Goal: Task Accomplishment & Management: Manage account settings

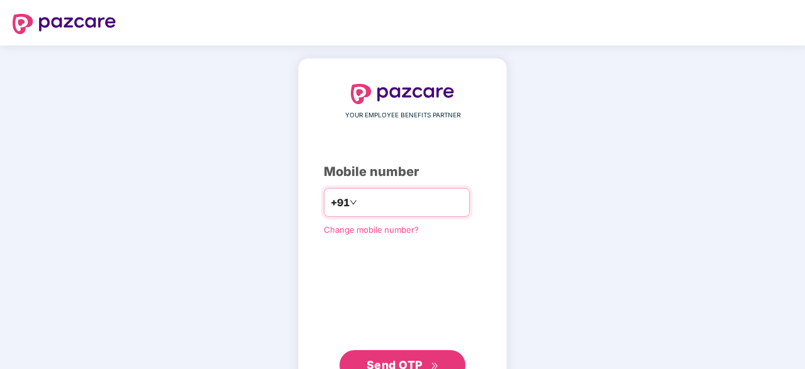
type input "**********"
click at [405, 358] on span "Send OTP" at bounding box center [395, 364] width 56 height 13
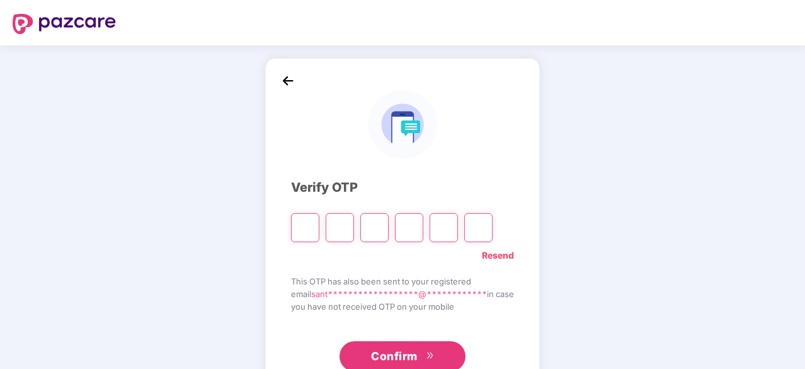
type input "*"
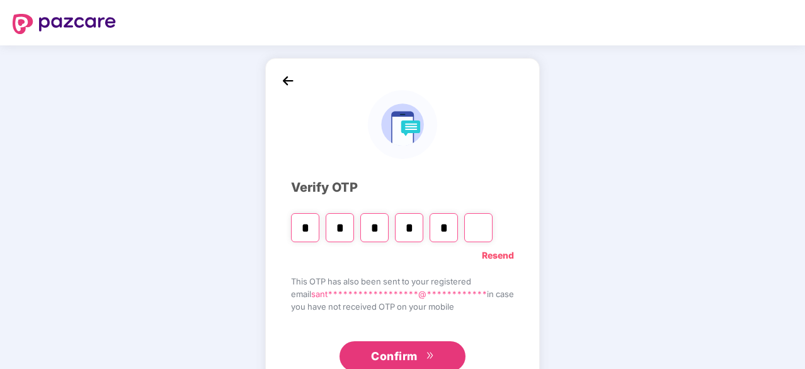
type input "*"
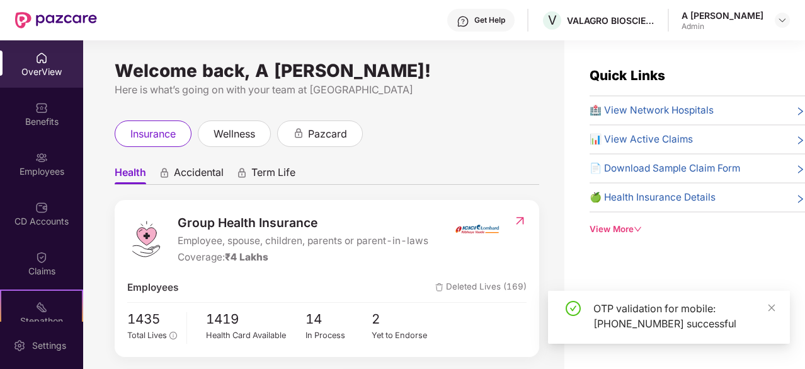
click at [34, 171] on div "Employees" at bounding box center [41, 171] width 83 height 13
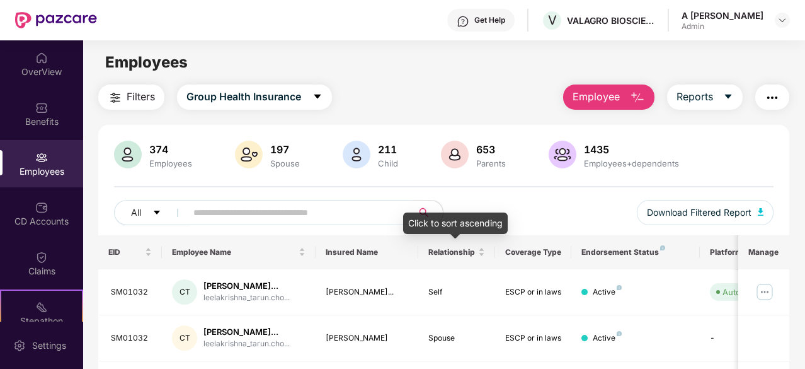
click at [350, 207] on input "text" at bounding box center [294, 212] width 202 height 19
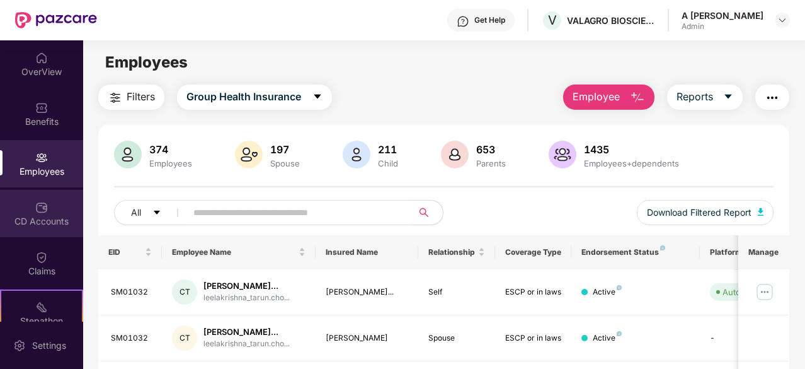
click at [54, 214] on div "CD Accounts" at bounding box center [41, 213] width 83 height 47
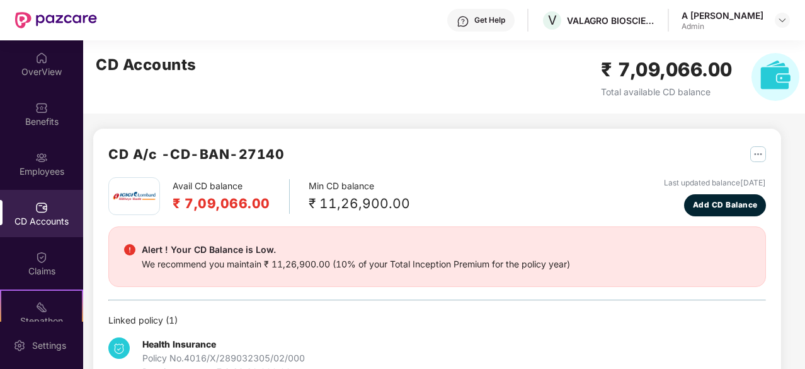
click at [450, 90] on div "CD Accounts ₹ 7,09,066.00 Total available CD balance" at bounding box center [447, 76] width 729 height 73
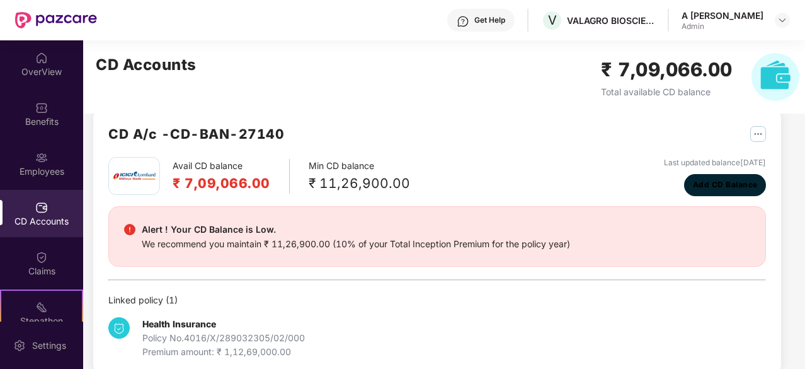
scroll to position [39, 0]
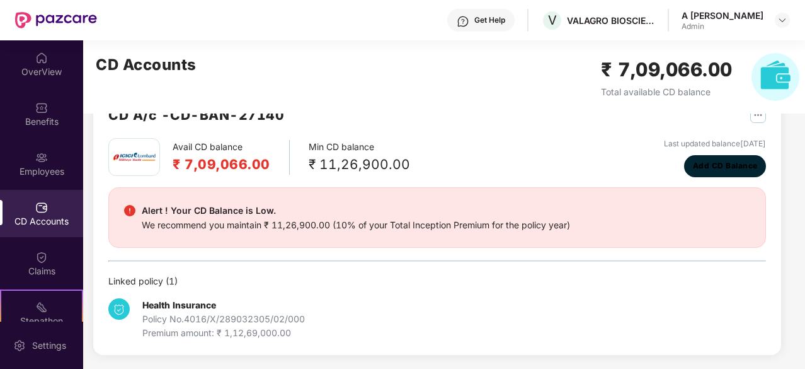
drag, startPoint x: 761, startPoint y: 209, endPoint x: 775, endPoint y: 278, distance: 71.3
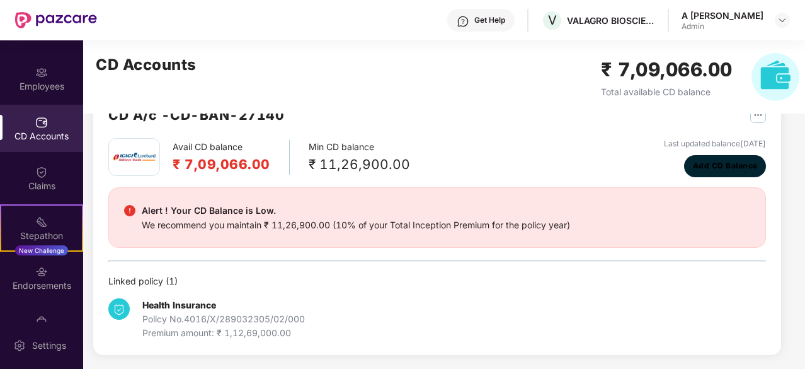
scroll to position [96, 0]
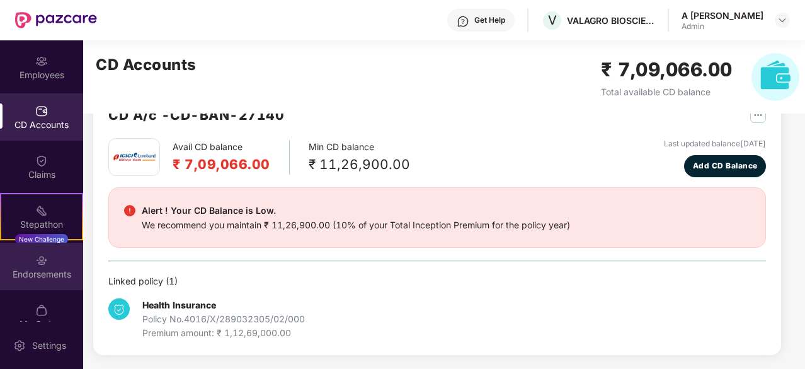
click at [56, 255] on div "Endorsements" at bounding box center [41, 266] width 83 height 47
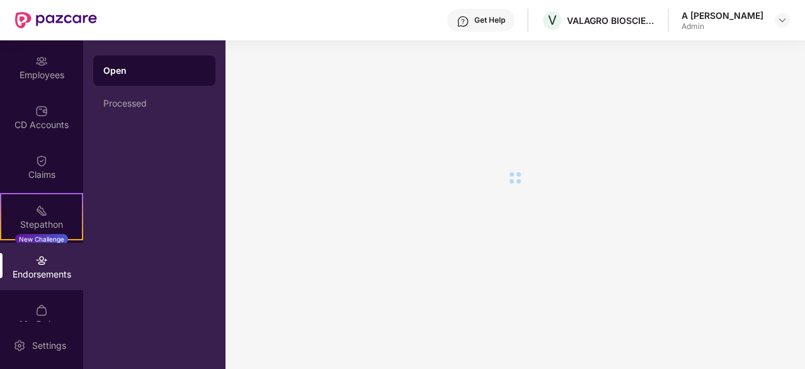
scroll to position [0, 0]
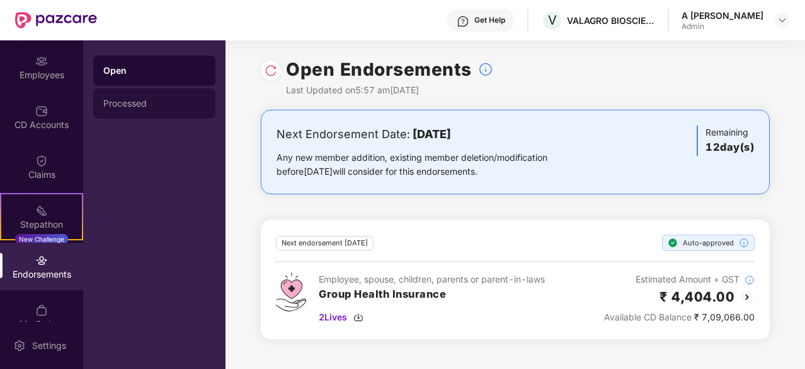
click at [146, 93] on div "Processed" at bounding box center [154, 103] width 122 height 30
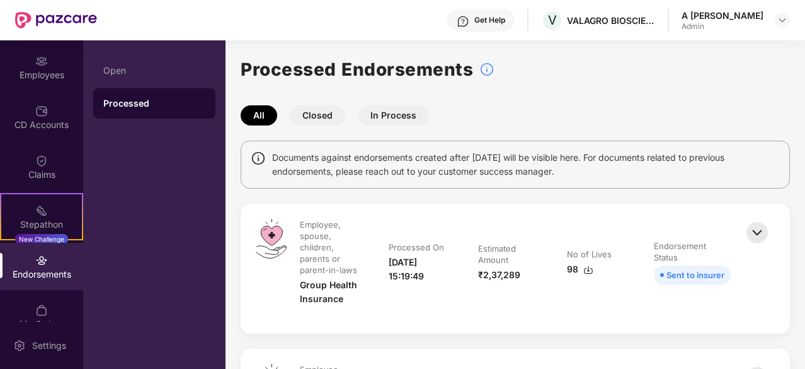
click at [657, 118] on div "All Closed In Process" at bounding box center [515, 115] width 549 height 20
click at [675, 71] on div "Processed Endorsements" at bounding box center [515, 69] width 549 height 28
click at [318, 113] on button "Closed" at bounding box center [317, 115] width 55 height 20
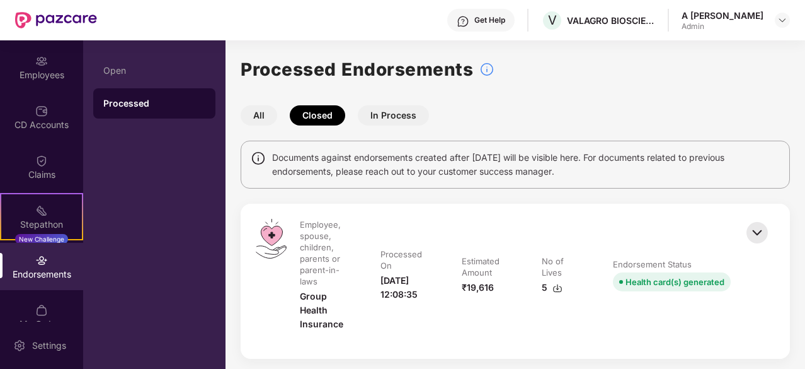
click at [348, 105] on div "All Closed In Process" at bounding box center [515, 115] width 549 height 20
click at [374, 114] on button "In Process" at bounding box center [393, 115] width 71 height 20
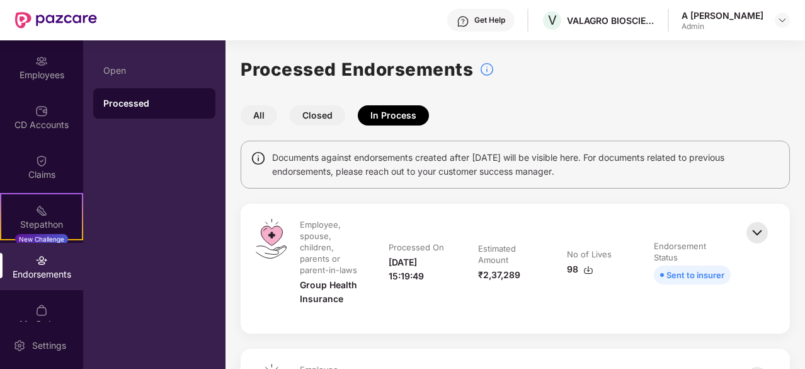
click at [674, 105] on div "All Closed In Process" at bounding box center [515, 115] width 549 height 20
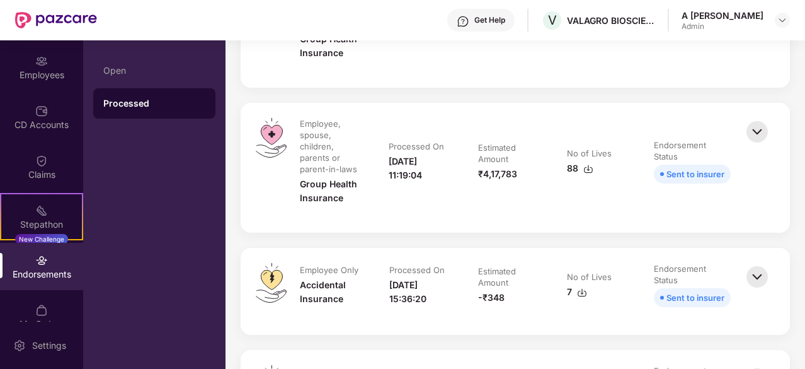
drag, startPoint x: 762, startPoint y: 108, endPoint x: 761, endPoint y: 284, distance: 175.8
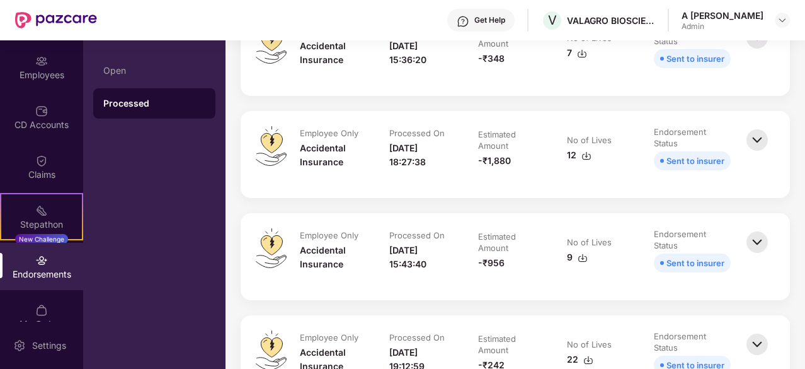
drag, startPoint x: 801, startPoint y: 216, endPoint x: 795, endPoint y: 266, distance: 50.3
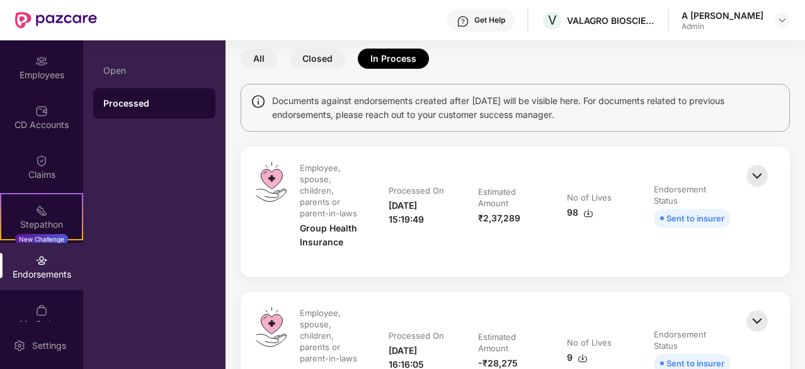
scroll to position [0, 0]
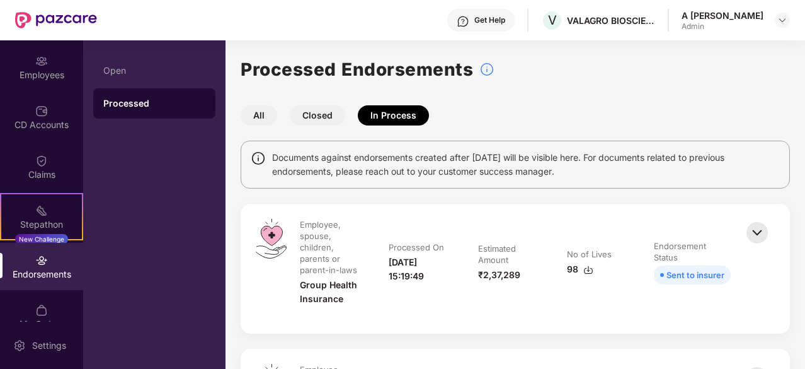
drag, startPoint x: 791, startPoint y: 244, endPoint x: 762, endPoint y: -55, distance: 300.6
click at [250, 118] on button "All" at bounding box center [259, 115] width 37 height 20
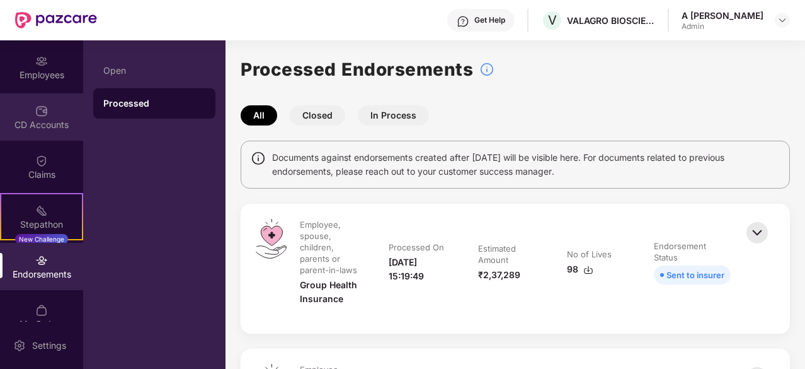
click at [42, 118] on div "CD Accounts" at bounding box center [41, 124] width 83 height 13
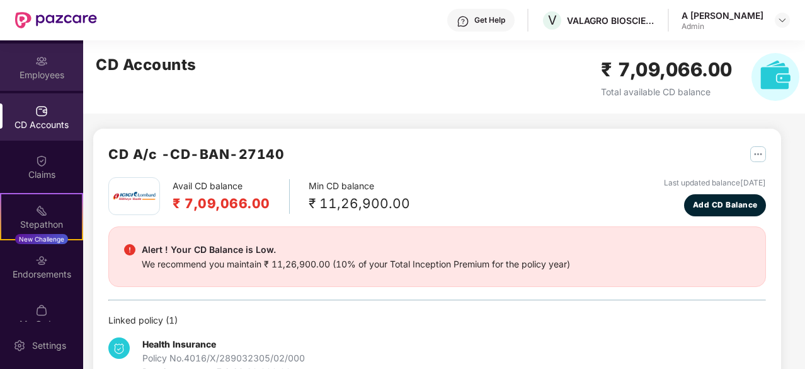
click at [61, 76] on div "Employees" at bounding box center [41, 75] width 83 height 13
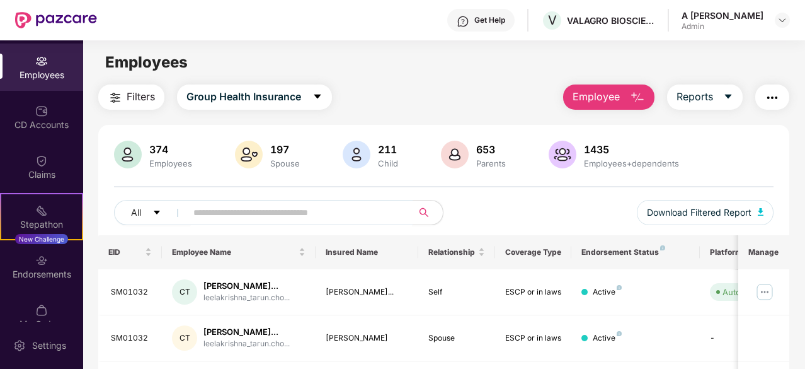
click at [316, 215] on input "text" at bounding box center [294, 212] width 202 height 19
click at [150, 207] on button "All" at bounding box center [152, 212] width 77 height 25
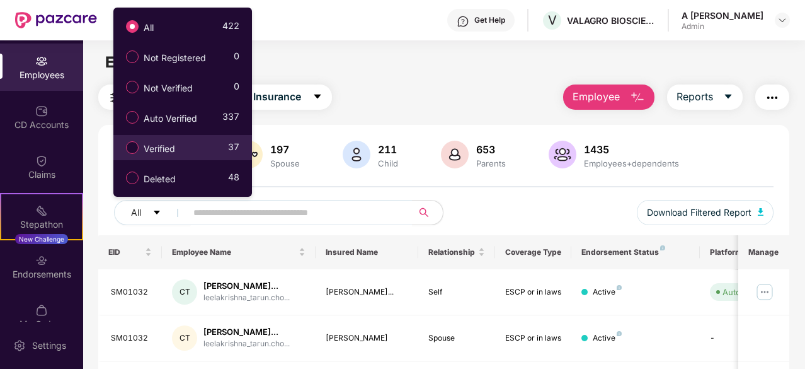
click at [198, 143] on div "Verified 37" at bounding box center [180, 147] width 120 height 21
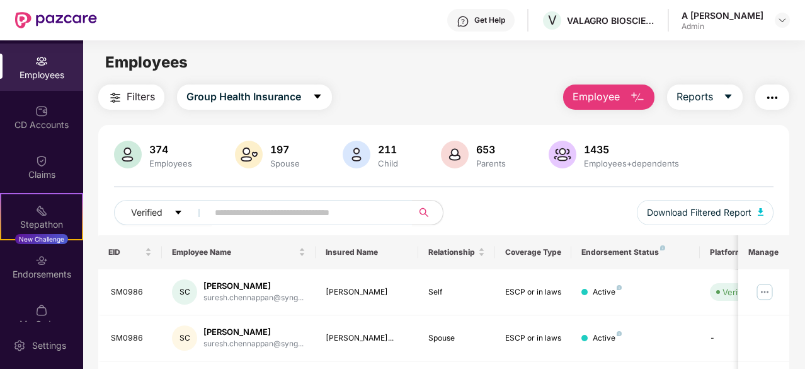
drag, startPoint x: 801, startPoint y: 284, endPoint x: 770, endPoint y: 250, distance: 46.8
click at [731, 209] on span "Download Filtered Report" at bounding box center [699, 212] width 105 height 14
click at [493, 210] on div "Verified Download Filtered Report" at bounding box center [444, 217] width 660 height 35
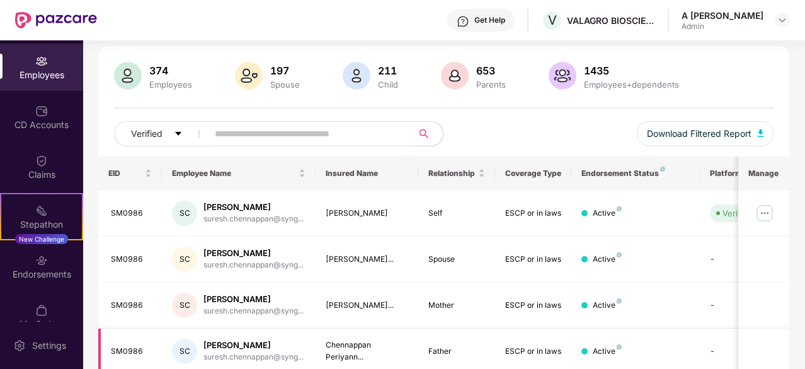
scroll to position [323, 0]
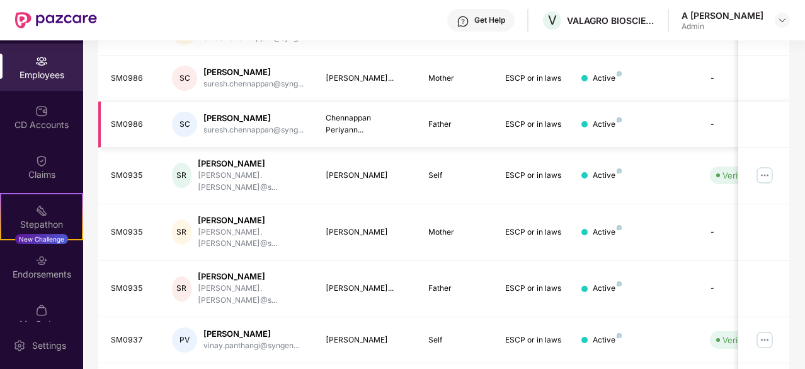
drag, startPoint x: 782, startPoint y: 168, endPoint x: 754, endPoint y: 302, distance: 137.0
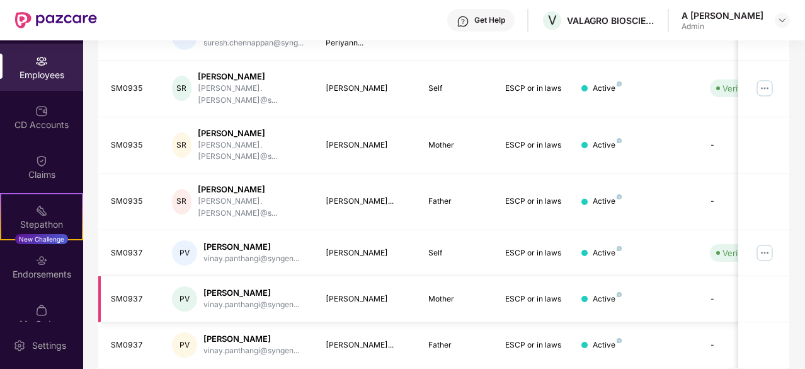
scroll to position [435, 0]
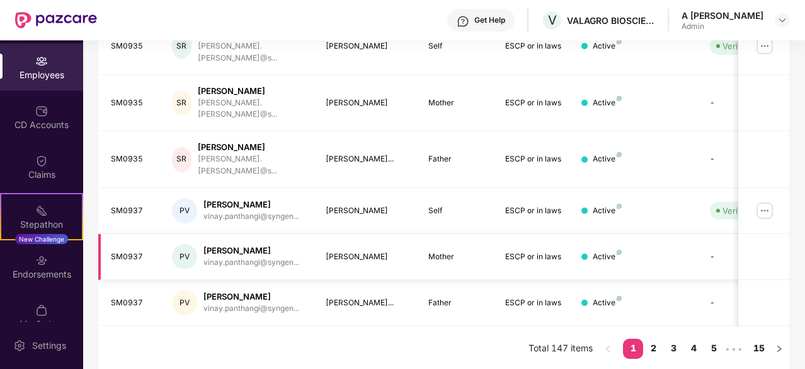
drag, startPoint x: 754, startPoint y: 113, endPoint x: 720, endPoint y: 260, distance: 151.3
drag, startPoint x: 746, startPoint y: 128, endPoint x: 735, endPoint y: 203, distance: 75.8
click at [655, 344] on link "2" at bounding box center [653, 347] width 20 height 19
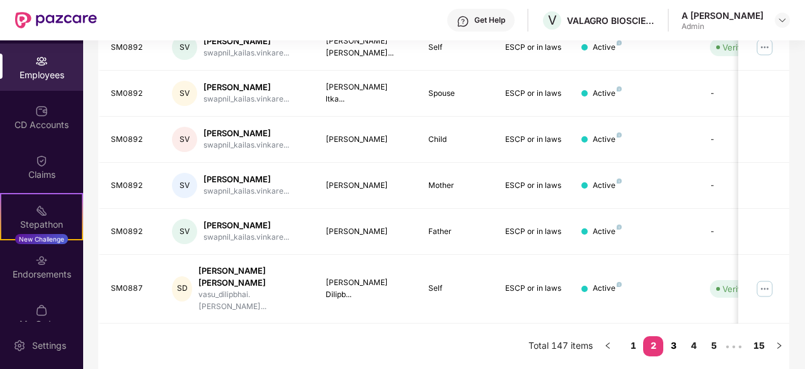
scroll to position [403, 0]
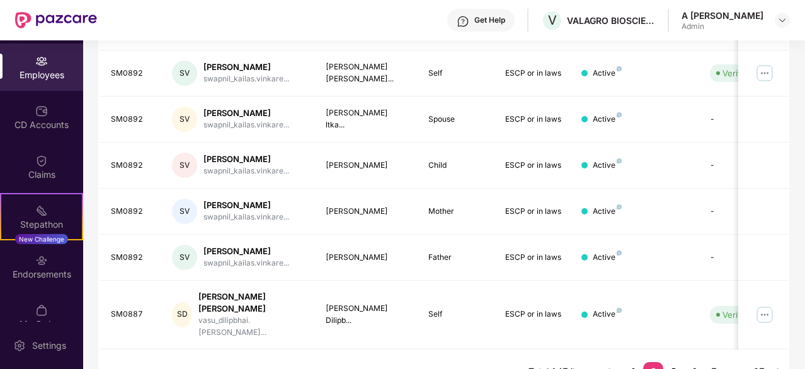
click at [674, 362] on link "3" at bounding box center [673, 371] width 20 height 19
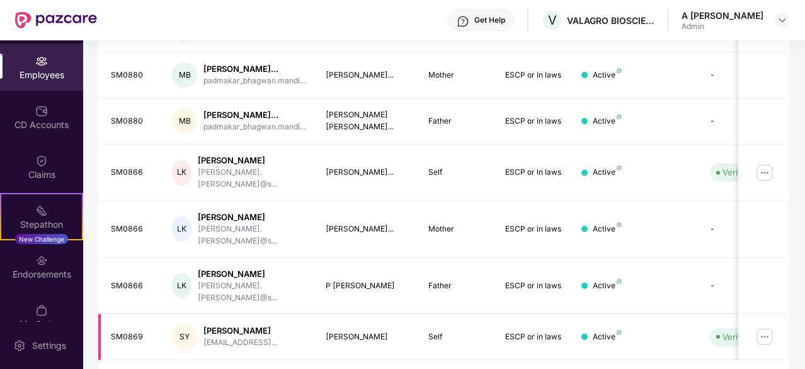
drag, startPoint x: 715, startPoint y: 126, endPoint x: 626, endPoint y: 290, distance: 186.6
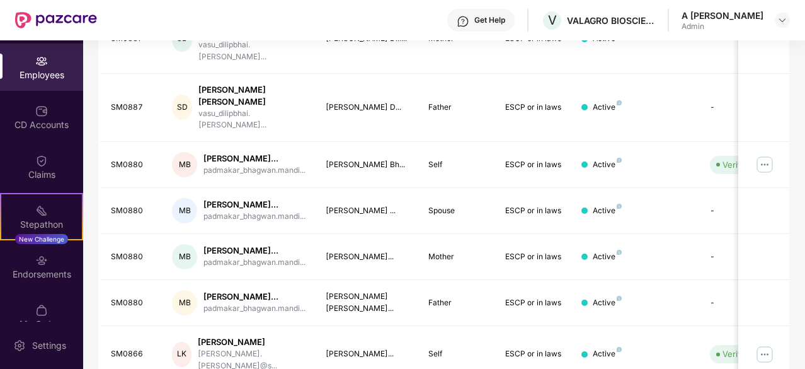
drag, startPoint x: 728, startPoint y: 142, endPoint x: 710, endPoint y: 28, distance: 114.9
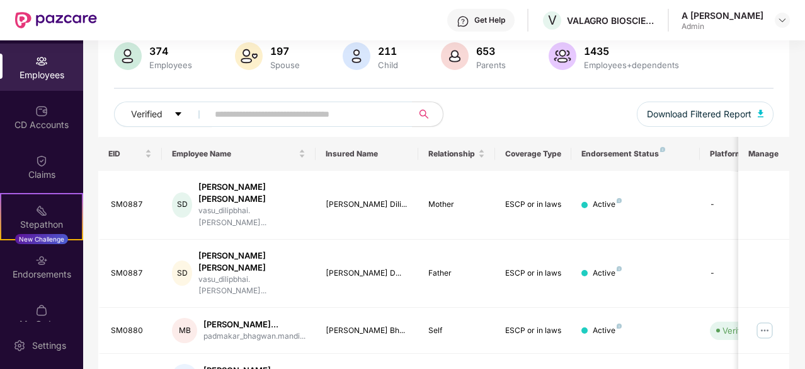
drag, startPoint x: 498, startPoint y: 120, endPoint x: 525, endPoint y: 48, distance: 77.4
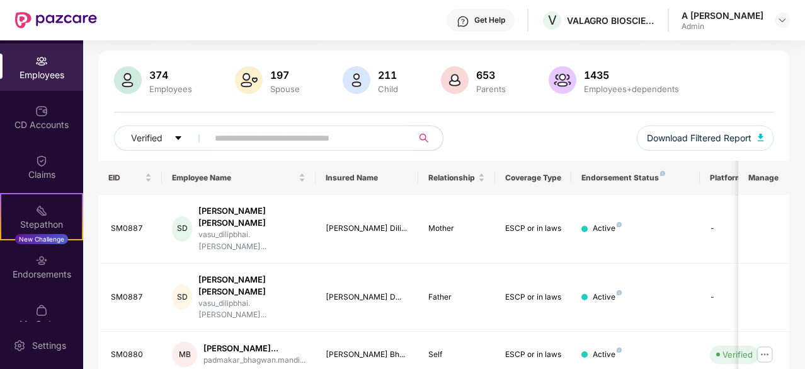
drag, startPoint x: 749, startPoint y: 133, endPoint x: 717, endPoint y: 261, distance: 131.9
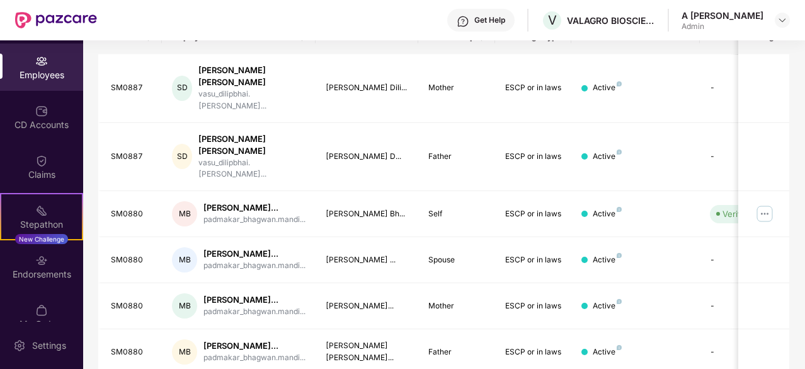
scroll to position [0, 0]
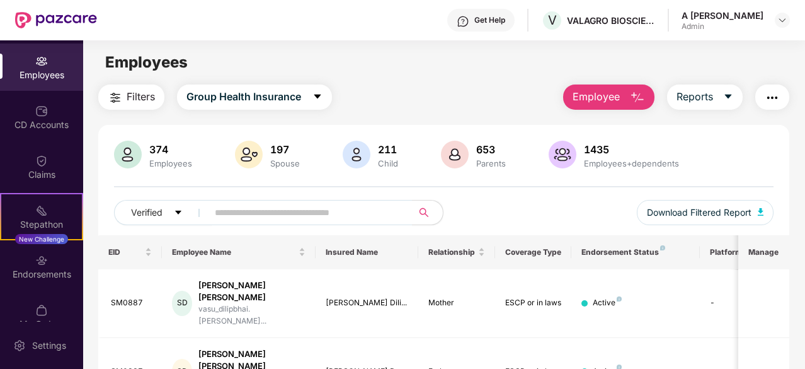
drag, startPoint x: 586, startPoint y: 121, endPoint x: 634, endPoint y: -55, distance: 182.4
drag, startPoint x: 793, startPoint y: 143, endPoint x: 747, endPoint y: -55, distance: 203.1
click at [235, 208] on input "text" at bounding box center [305, 212] width 181 height 19
click at [174, 209] on icon "caret-down" at bounding box center [178, 212] width 9 height 9
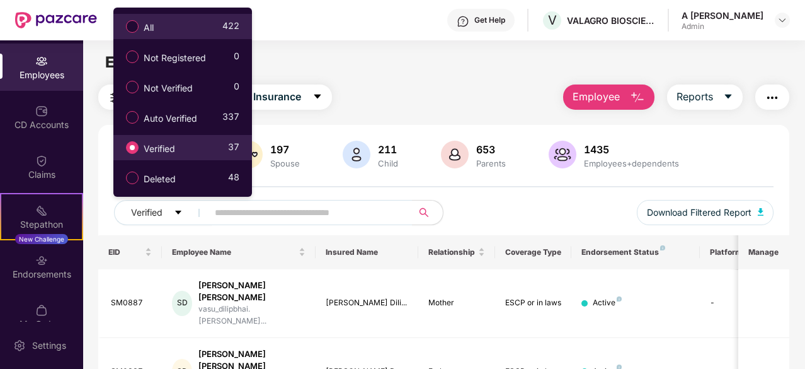
click at [190, 31] on div "All 422" at bounding box center [180, 26] width 120 height 21
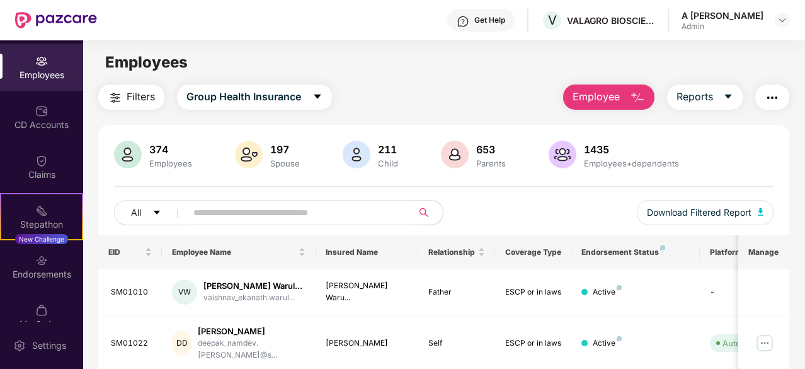
click at [238, 201] on span at bounding box center [295, 212] width 234 height 25
paste input "******"
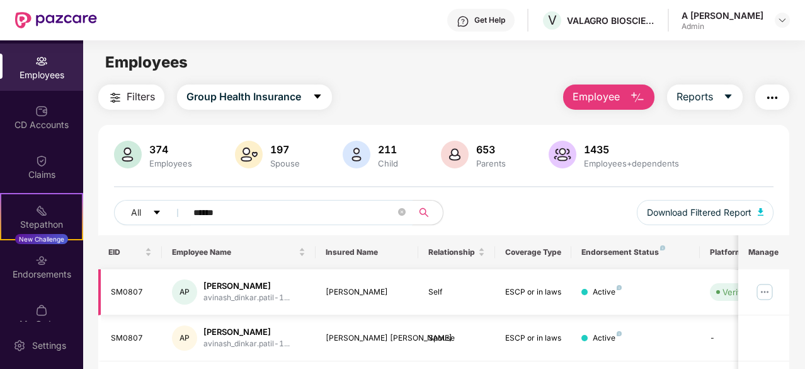
type input "******"
click at [761, 289] on img at bounding box center [765, 292] width 20 height 20
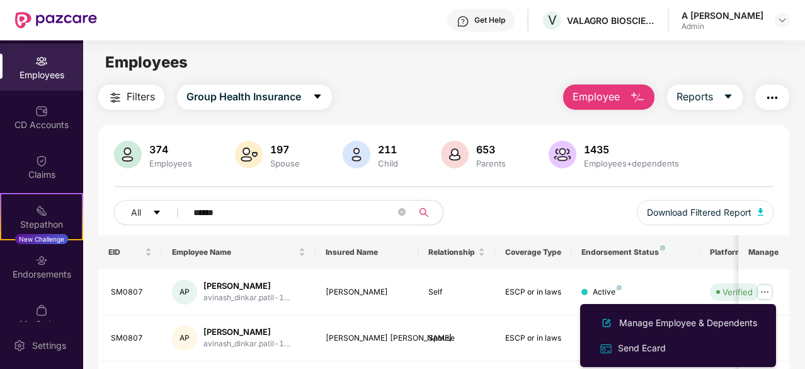
click at [665, 316] on div "Manage Employee & Dependents" at bounding box center [688, 323] width 143 height 14
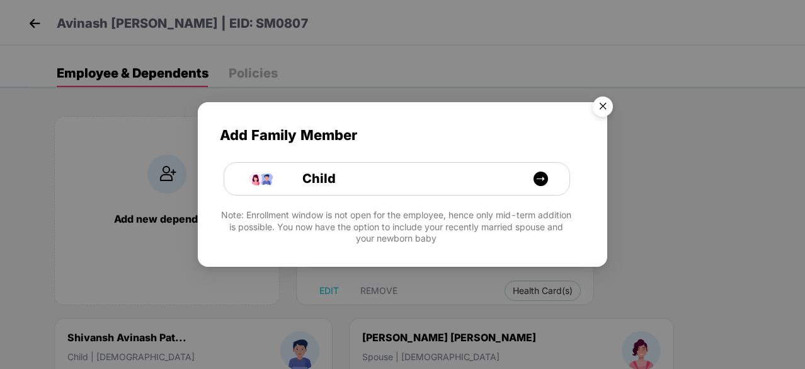
click at [603, 103] on img "Close" at bounding box center [602, 108] width 35 height 35
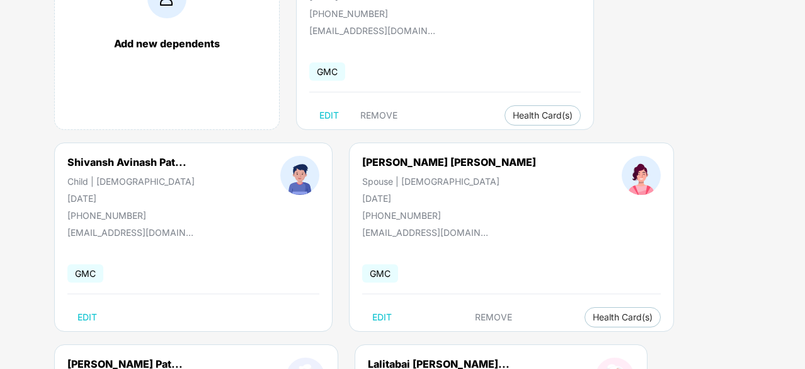
drag, startPoint x: 755, startPoint y: 120, endPoint x: 726, endPoint y: 234, distance: 116.9
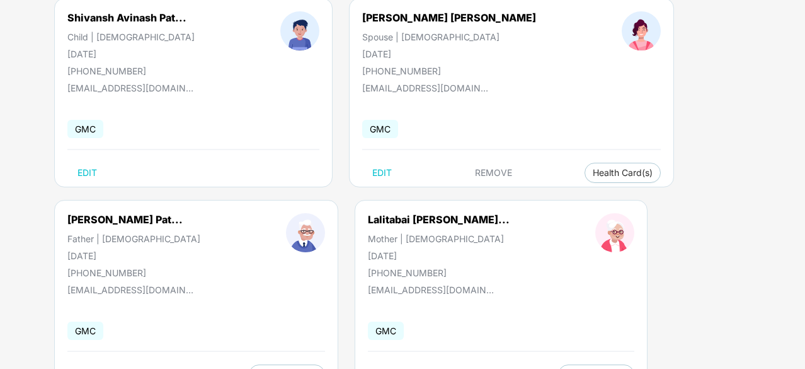
drag, startPoint x: 726, startPoint y: 226, endPoint x: 730, endPoint y: 273, distance: 47.4
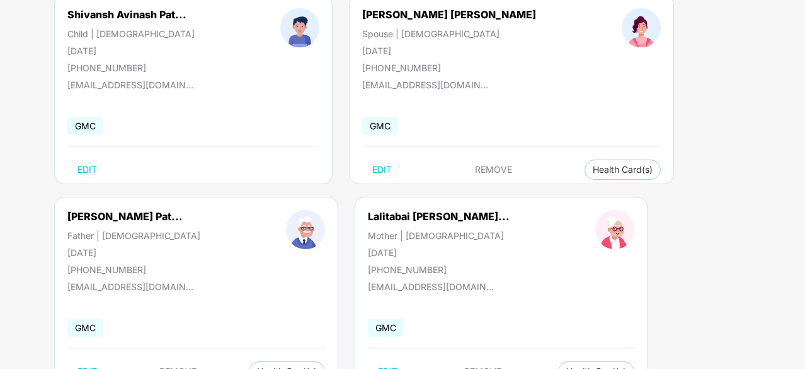
scroll to position [309, 0]
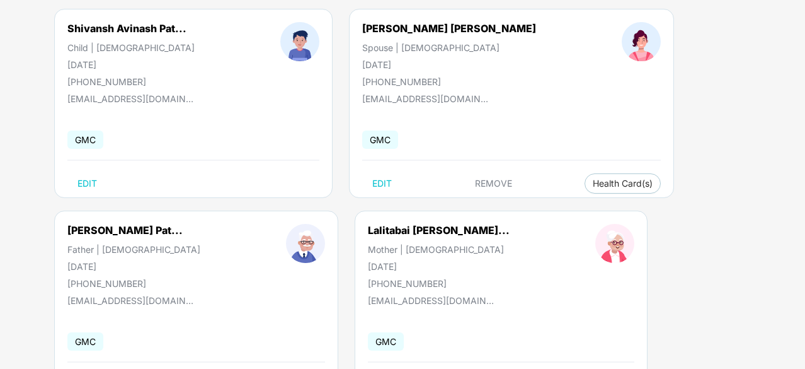
drag, startPoint x: 727, startPoint y: 231, endPoint x: 727, endPoint y: 185, distance: 46.6
click at [734, 172] on div "Add new dependents [PERSON_NAME] Employee | [DEMOGRAPHIC_DATA] [DATE] [PHONE_NU…" at bounding box center [417, 109] width 776 height 643
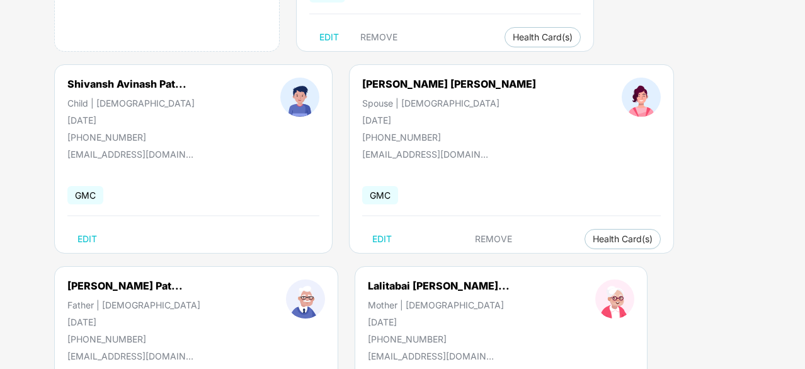
drag, startPoint x: 742, startPoint y: 166, endPoint x: 744, endPoint y: 93, distance: 73.7
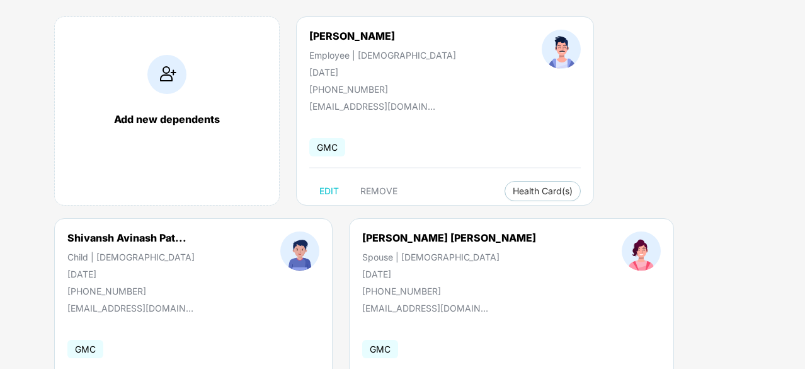
drag, startPoint x: 744, startPoint y: 93, endPoint x: 743, endPoint y: 56, distance: 36.6
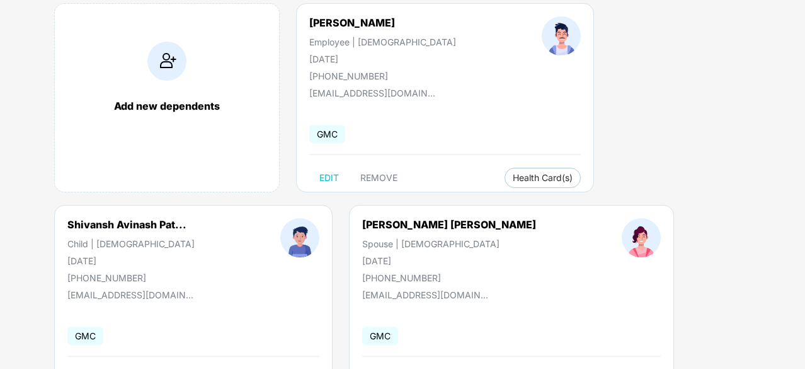
scroll to position [189, 0]
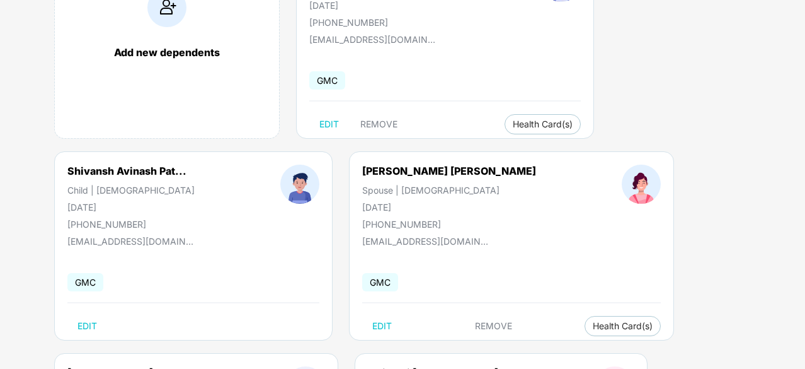
drag, startPoint x: 706, startPoint y: 108, endPoint x: 696, endPoint y: 214, distance: 106.3
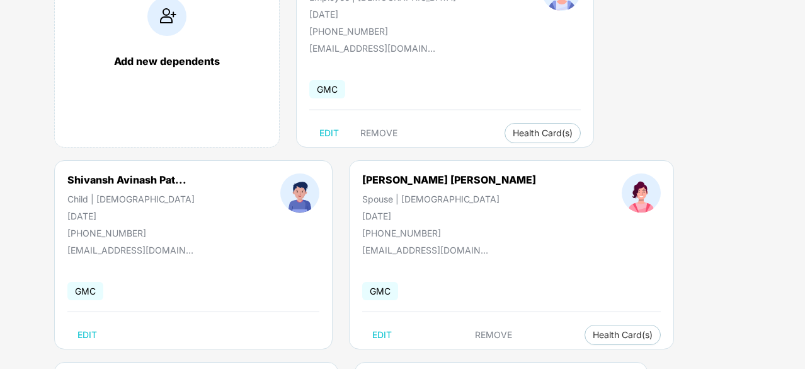
scroll to position [0, 0]
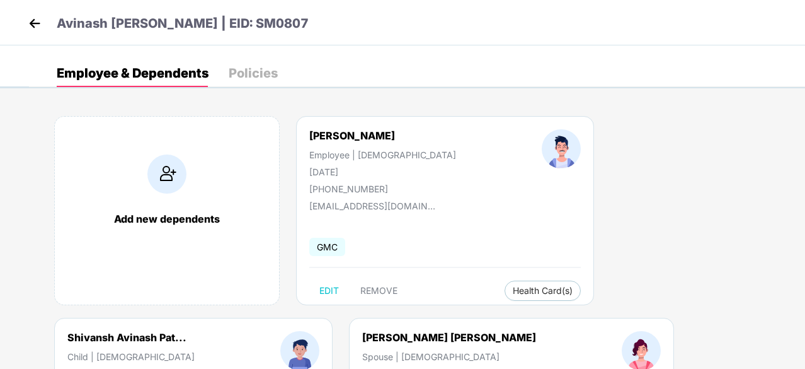
drag, startPoint x: 604, startPoint y: 196, endPoint x: 652, endPoint y: -55, distance: 255.3
click at [20, 25] on div "Avinash [PERSON_NAME] | EID: SM0807" at bounding box center [402, 22] width 805 height 45
click at [36, 26] on img at bounding box center [34, 23] width 19 height 19
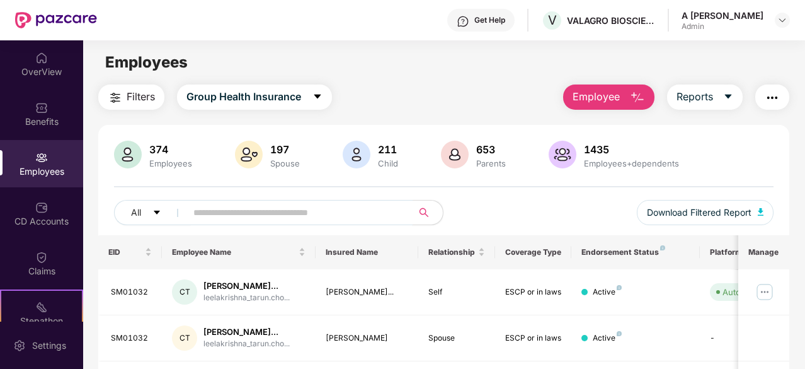
click at [348, 218] on input "text" at bounding box center [294, 212] width 202 height 19
paste input "******"
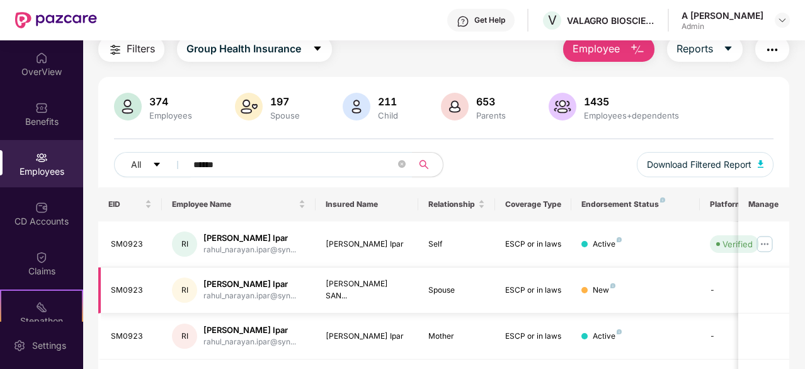
drag, startPoint x: 781, startPoint y: 220, endPoint x: 776, endPoint y: 280, distance: 60.7
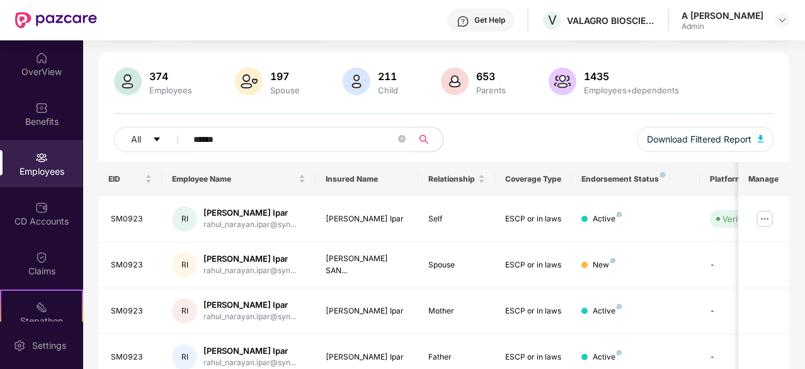
click at [311, 140] on input "******" at bounding box center [294, 139] width 202 height 19
paste input "text"
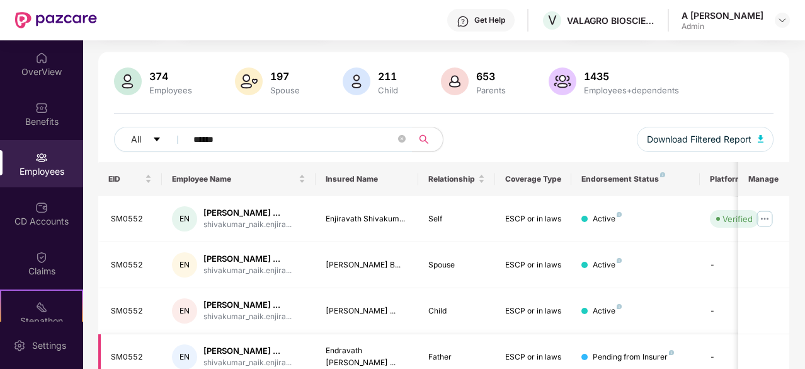
scroll to position [128, 0]
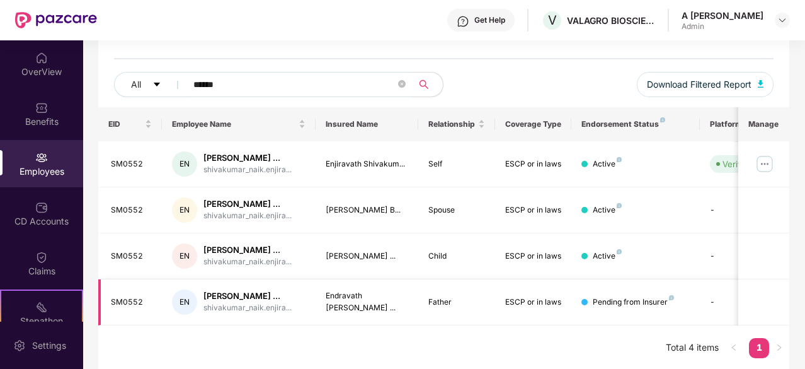
drag, startPoint x: 789, startPoint y: 217, endPoint x: 771, endPoint y: 303, distance: 87.5
click at [530, 330] on div "EID Employee Name Insured Name Relationship Coverage Type Endorsement Status Pl…" at bounding box center [443, 238] width 691 height 263
click at [301, 98] on div "All ****** Download Filtered Report" at bounding box center [444, 89] width 660 height 35
click at [299, 91] on input "******" at bounding box center [294, 84] width 202 height 19
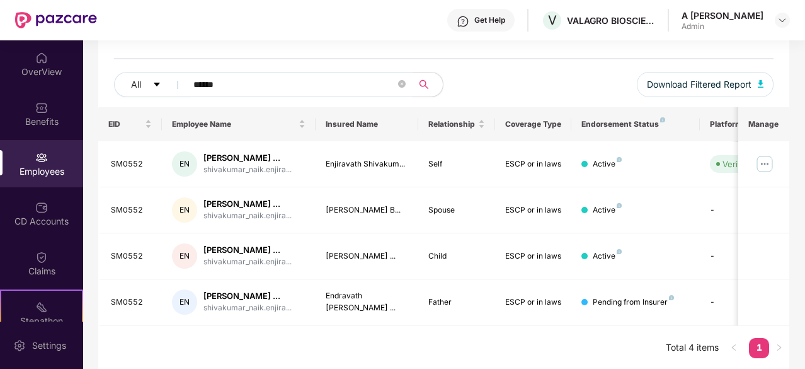
paste input "text"
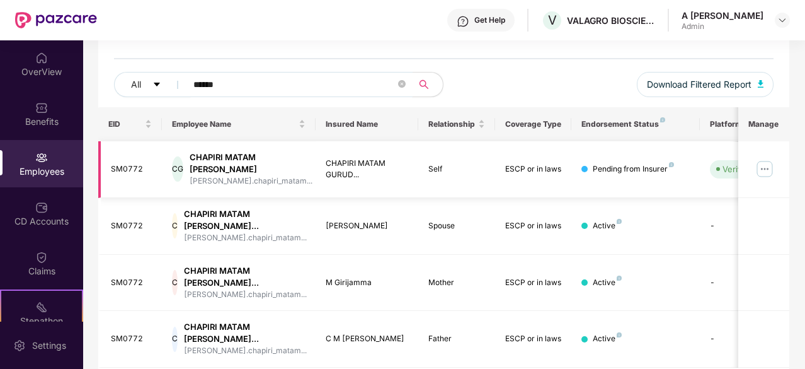
type input "******"
click at [118, 163] on div "SM0772" at bounding box center [132, 169] width 42 height 12
copy div "SM0772"
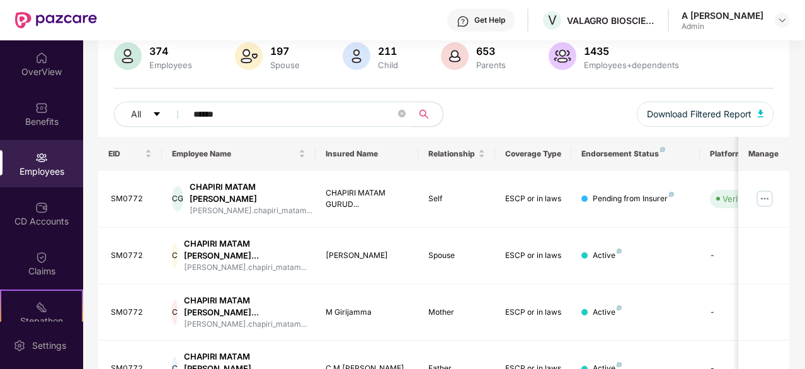
scroll to position [49, 0]
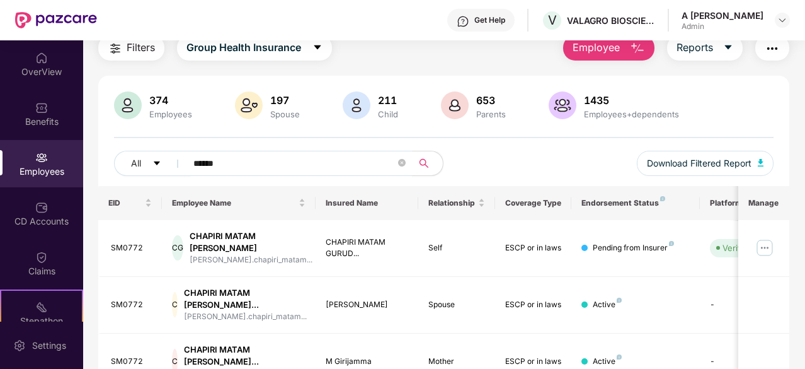
drag, startPoint x: 761, startPoint y: 241, endPoint x: 767, endPoint y: 153, distance: 87.8
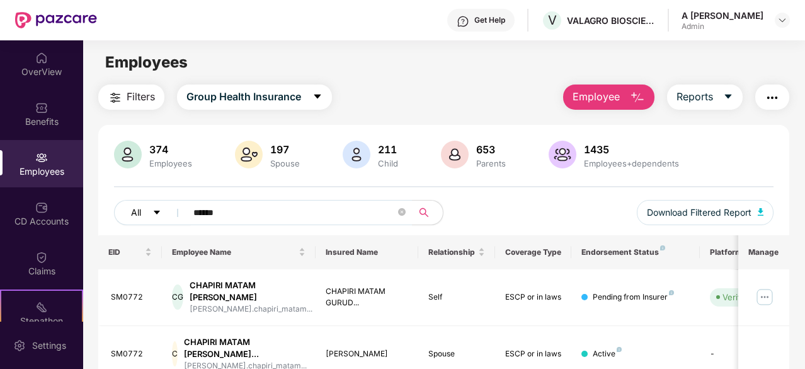
click at [162, 214] on button "All" at bounding box center [152, 212] width 77 height 25
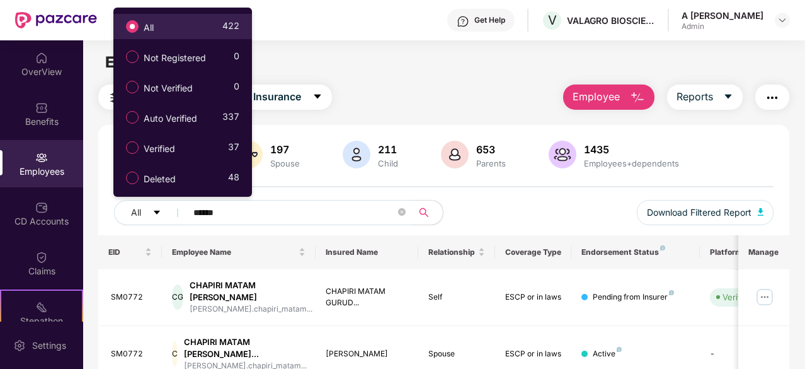
click at [175, 29] on div "All 422" at bounding box center [180, 26] width 120 height 21
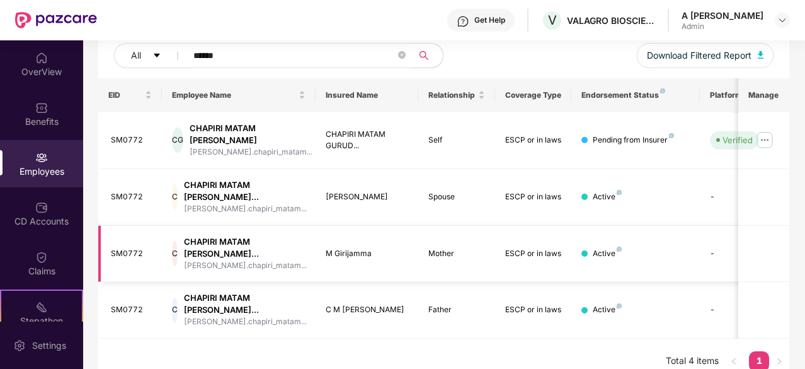
drag, startPoint x: 661, startPoint y: 171, endPoint x: 669, endPoint y: 295, distance: 124.4
